Goal: Task Accomplishment & Management: Use online tool/utility

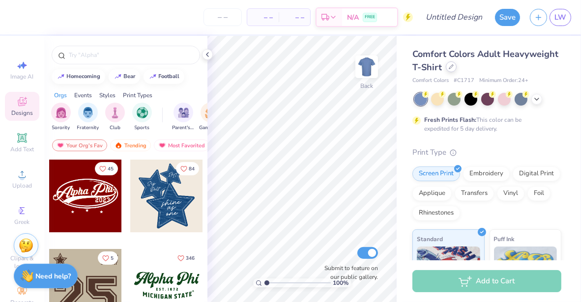
click at [457, 72] on div at bounding box center [451, 66] width 11 height 11
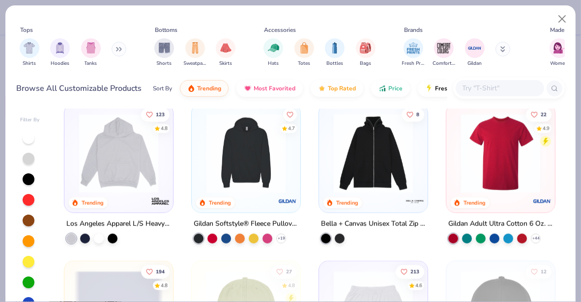
scroll to position [1271, 0]
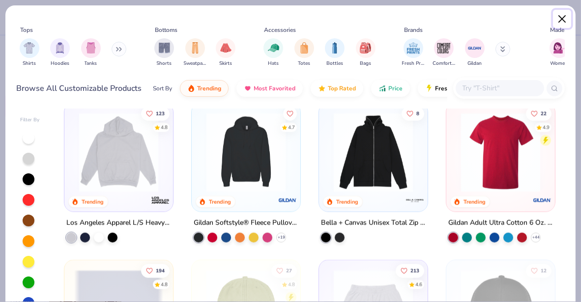
click at [562, 16] on button "Close" at bounding box center [562, 19] width 19 height 19
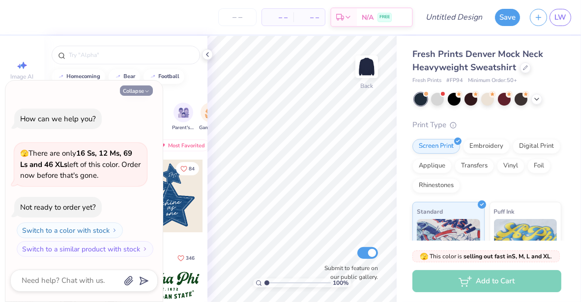
click at [135, 90] on button "Collapse" at bounding box center [136, 91] width 33 height 10
type textarea "x"
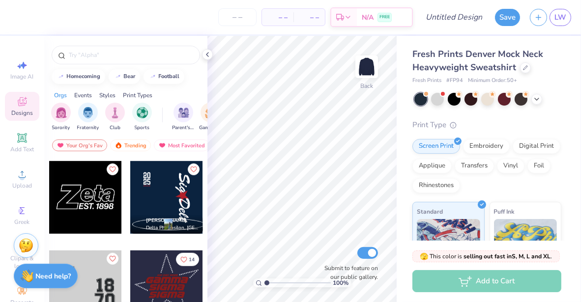
scroll to position [843, 0]
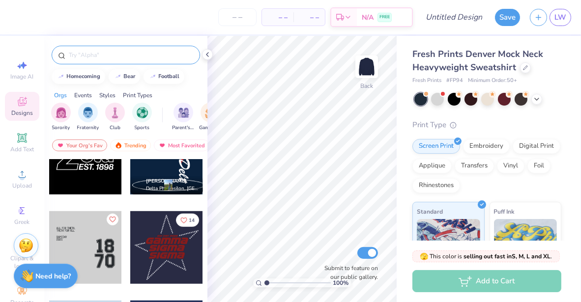
click at [133, 59] on input "text" at bounding box center [131, 55] width 126 height 10
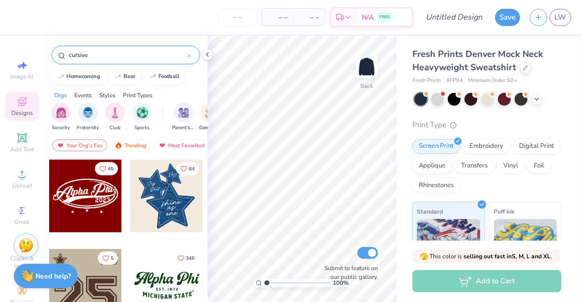
type input "cursive"
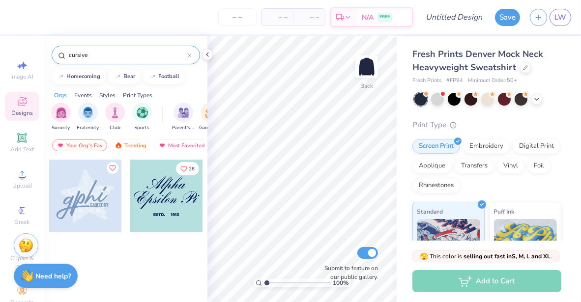
click at [190, 55] on icon at bounding box center [189, 56] width 4 height 4
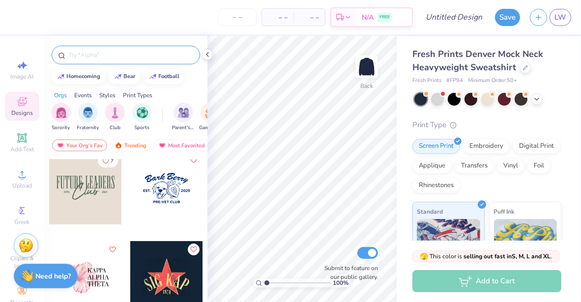
scroll to position [362, 0]
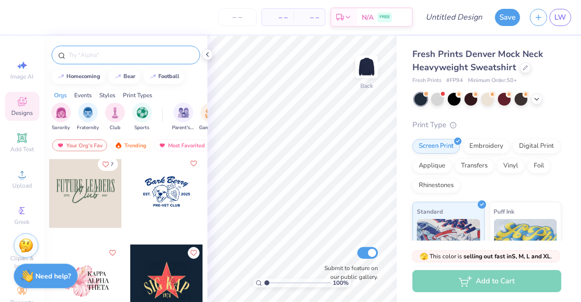
click at [87, 201] on div at bounding box center [85, 191] width 73 height 73
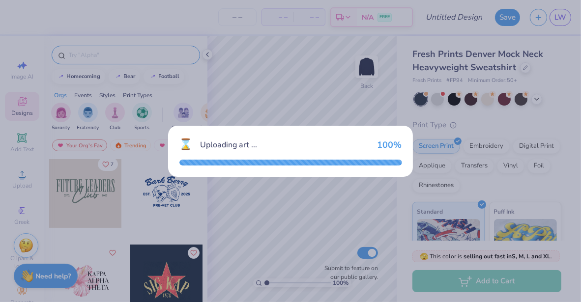
click at [356, 115] on div "⌛ Uploading art ... 100 %" at bounding box center [290, 151] width 581 height 302
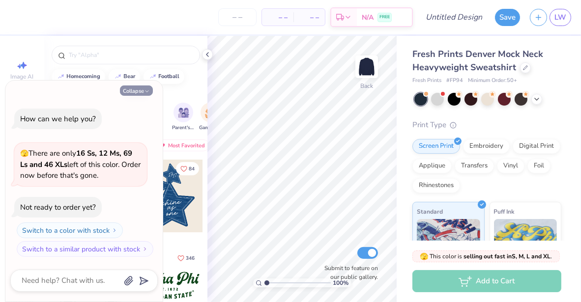
click at [129, 90] on button "Collapse" at bounding box center [136, 91] width 33 height 10
type textarea "x"
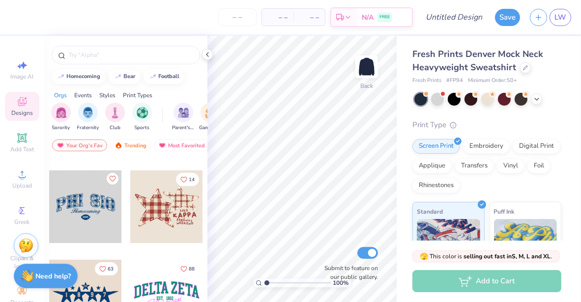
scroll to position [528, 0]
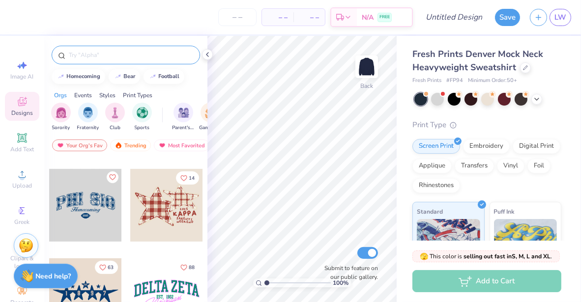
drag, startPoint x: 94, startPoint y: 52, endPoint x: 99, endPoint y: 56, distance: 6.6
click at [99, 56] on input "text" at bounding box center [131, 55] width 126 height 10
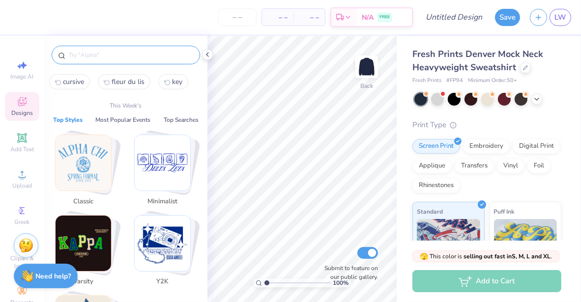
click at [83, 156] on img "Stack Card Button Classic" at bounding box center [84, 163] width 56 height 56
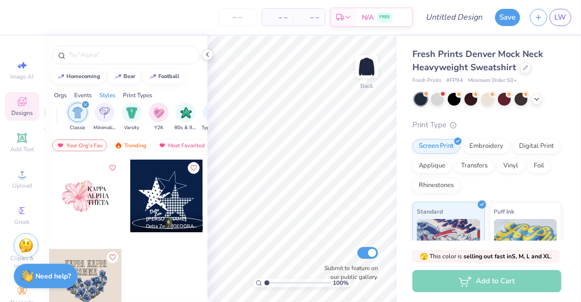
scroll to position [0, 515]
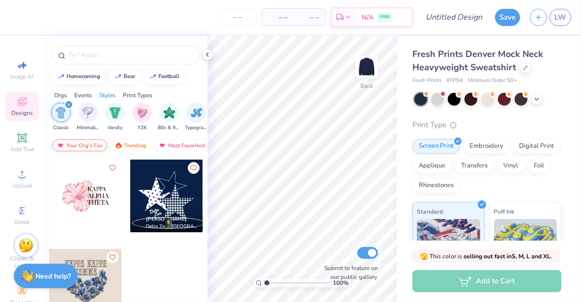
click at [91, 142] on div "Your Org's Fav" at bounding box center [79, 146] width 55 height 12
click at [91, 146] on div "Your Org's Fav" at bounding box center [79, 146] width 55 height 12
click at [67, 101] on div "filter for Classic" at bounding box center [68, 104] width 9 height 9
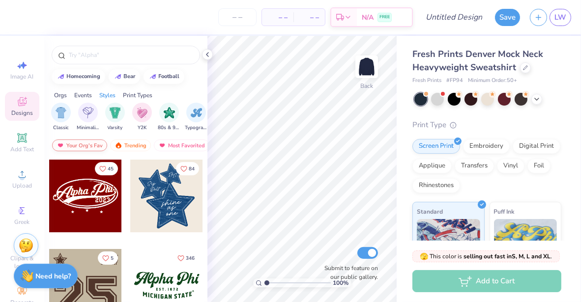
click at [88, 143] on div "Your Org's Fav" at bounding box center [79, 146] width 55 height 12
click at [83, 57] on input "text" at bounding box center [131, 55] width 126 height 10
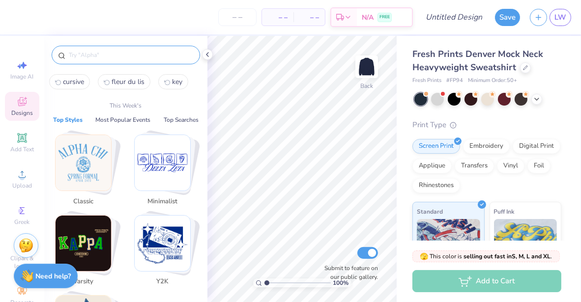
click at [164, 169] on img "Stack Card Button Minimalist" at bounding box center [163, 163] width 56 height 56
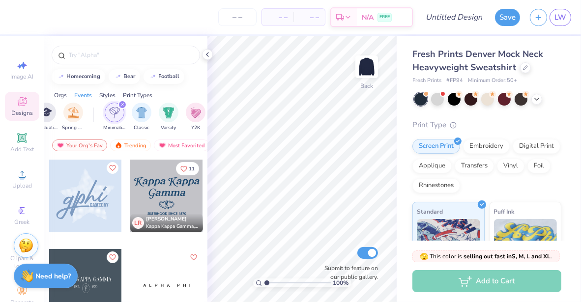
scroll to position [0, 515]
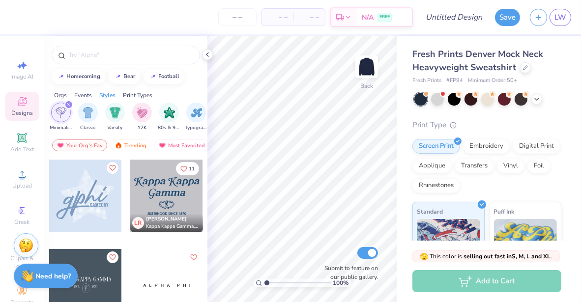
click at [87, 283] on div at bounding box center [85, 285] width 73 height 73
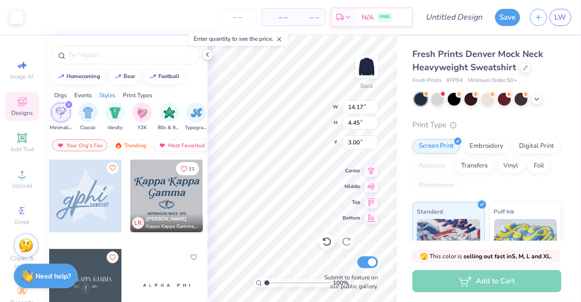
type input "9.17"
type input "2.88"
type input "3.00"
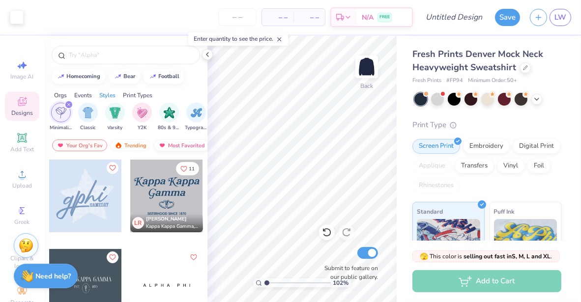
type input "1"
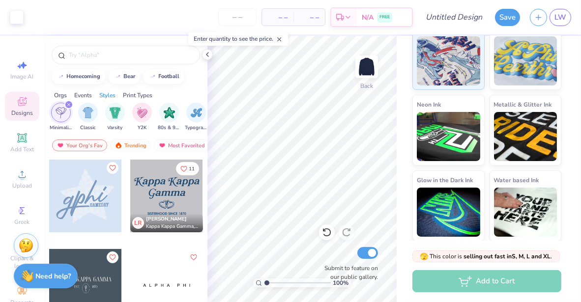
scroll to position [0, 0]
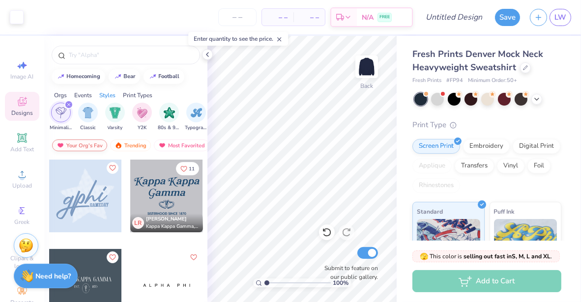
click at [90, 143] on div "Your Org's Fav" at bounding box center [79, 146] width 55 height 12
click at [131, 144] on div "Trending" at bounding box center [130, 146] width 41 height 12
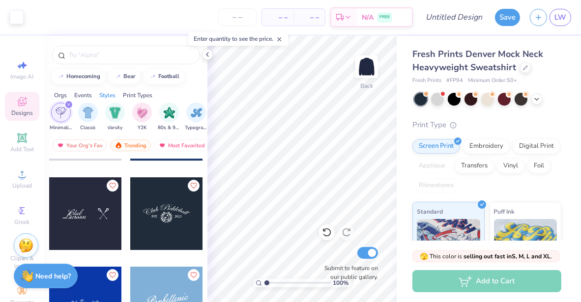
scroll to position [3741, 0]
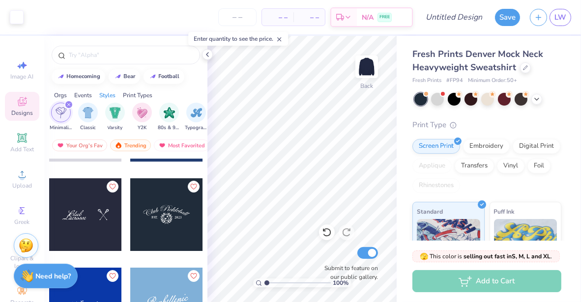
click at [158, 207] on div at bounding box center [166, 215] width 73 height 73
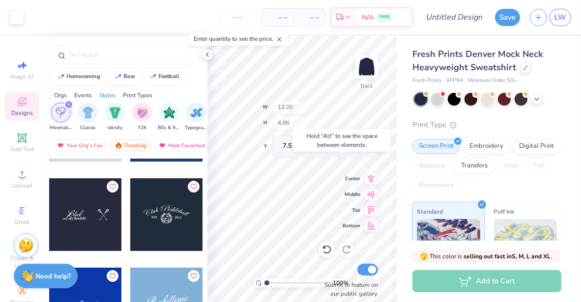
type input "7.57"
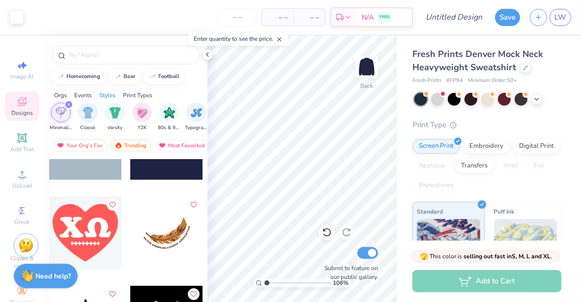
scroll to position [4080, 0]
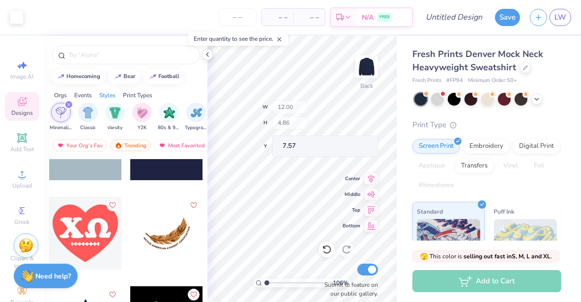
type input "1.0555011693814"
type input "2.64"
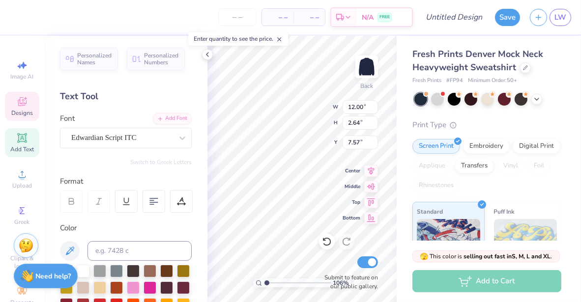
scroll to position [8, 2]
type input "1.0555011693814"
type textarea "Ka"
type input "1.0555011693814"
type textarea "Kap"
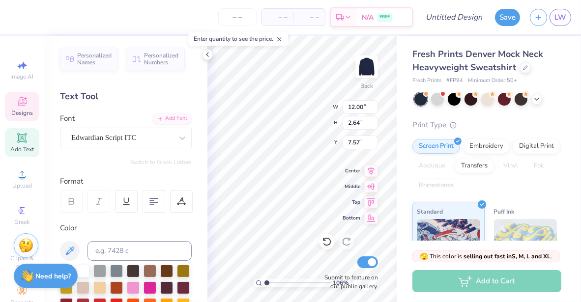
type input "1.0555011693814"
type textarea "Kappa"
type input "1.0555011693814"
type textarea "Kappa K"
type input "1.0555011693814"
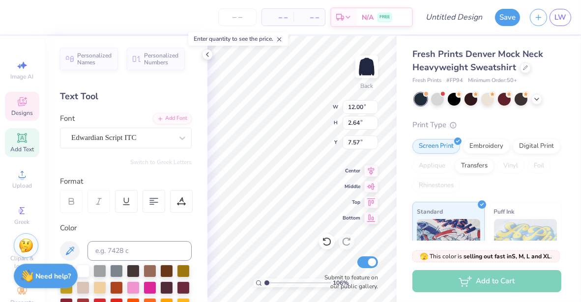
type textarea "Kappa Kap"
type input "1.0555011693814"
type textarea "Kappa Kapp"
type input "1.0555011693814"
type textarea "Kappa Kappa"
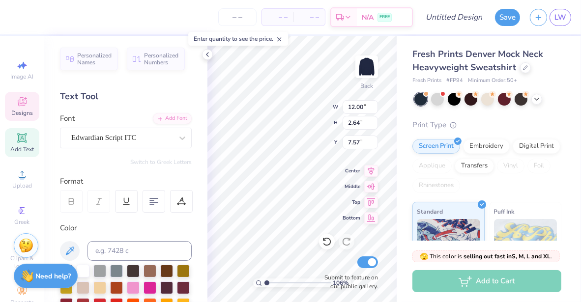
type input "1.0555011693814"
type textarea "Kappa Kappa Gam"
type input "1.0555011693814"
type textarea "Kappa Kappa Gamma"
type input "1.0555011693814"
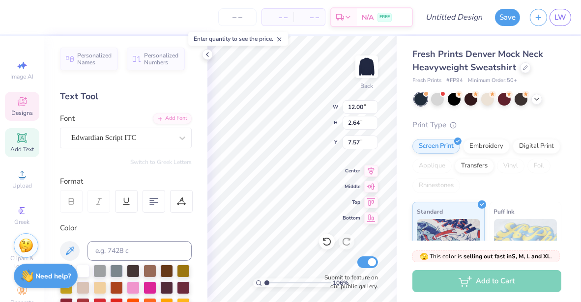
type textarea "Kappa Kappa Gamma"
type input "1.0555011693814"
type textarea "Kappa Kappa Gamma"
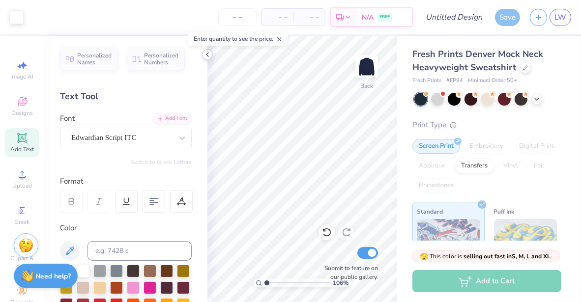
click at [204, 56] on icon at bounding box center [208, 55] width 8 height 8
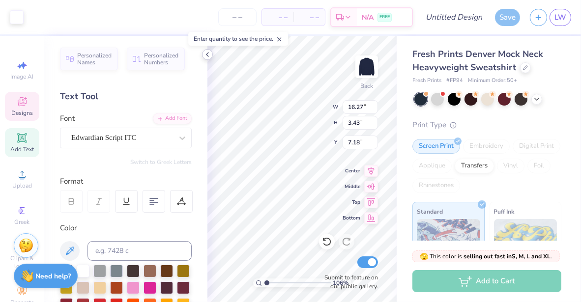
type input "1.0555011693814"
